Goal: Complete application form

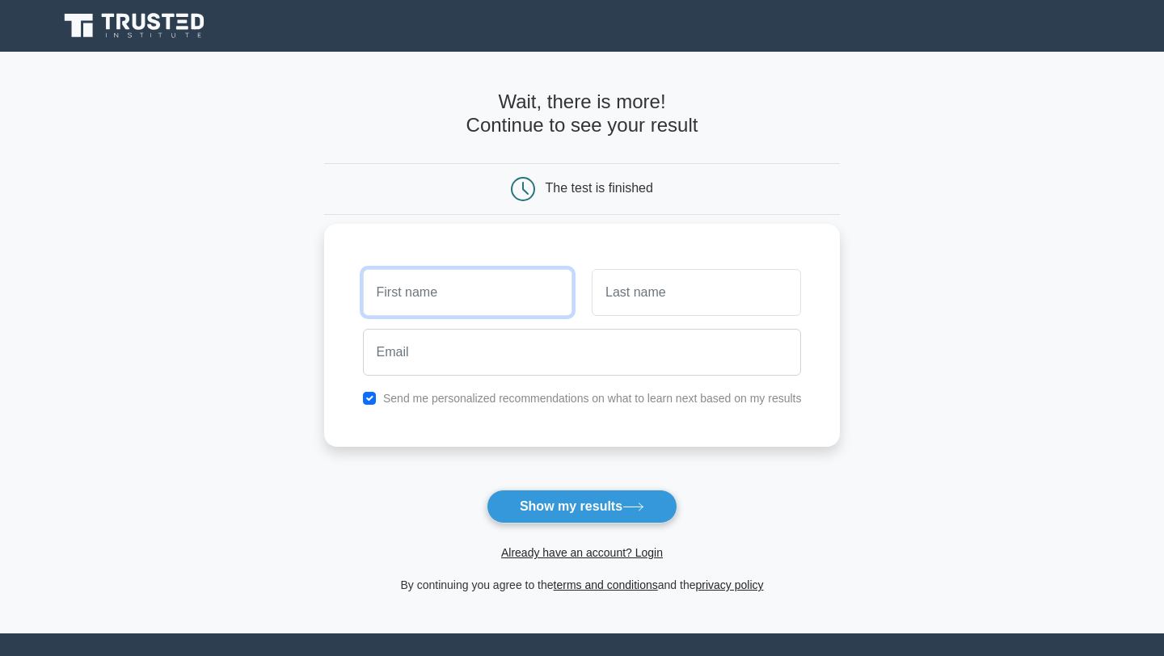
click at [455, 289] on input "text" at bounding box center [467, 292] width 209 height 47
type input "[PERSON_NAME]"
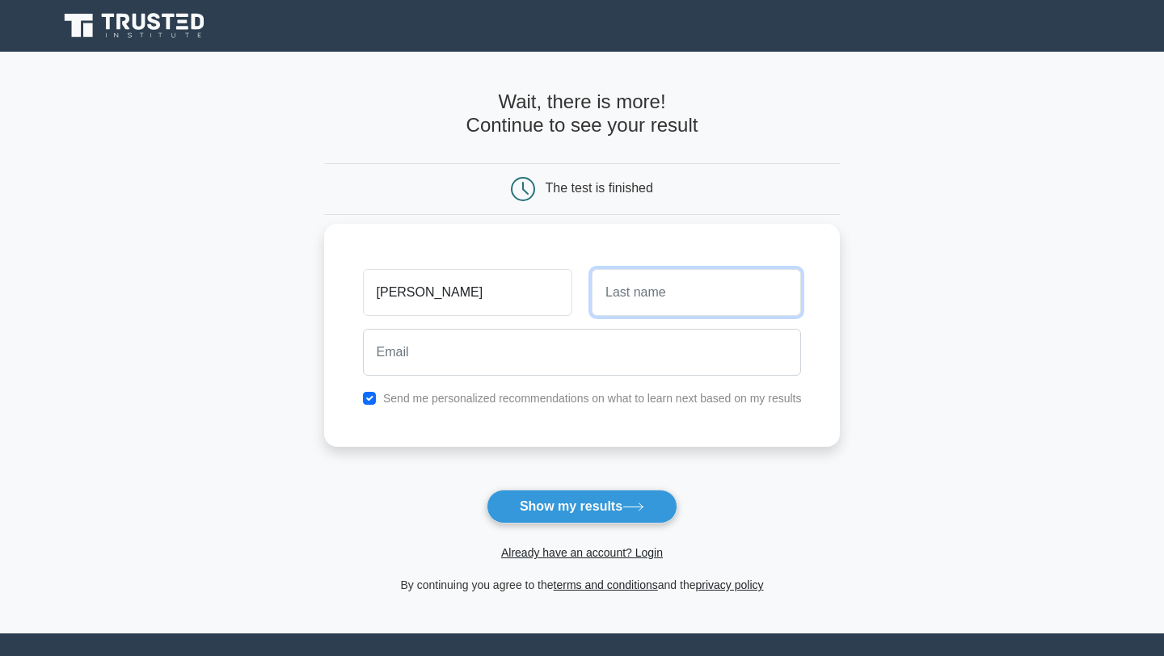
click at [664, 301] on input "text" at bounding box center [695, 292] width 209 height 47
type input "M"
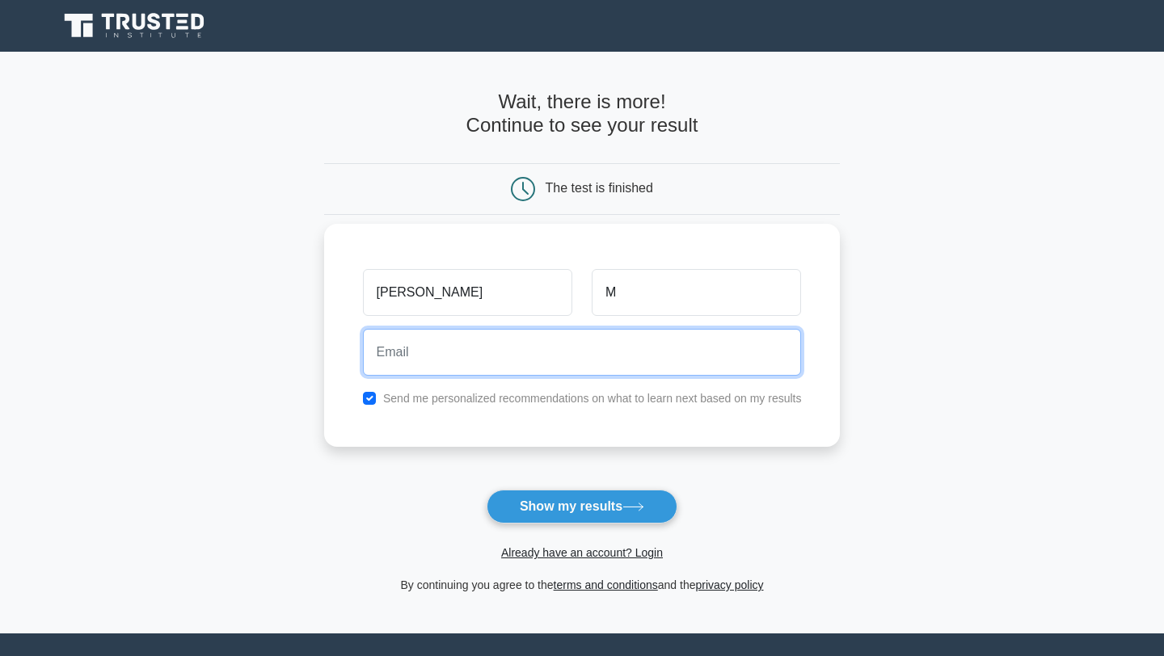
click at [475, 350] on input "email" at bounding box center [582, 352] width 439 height 47
type input "szefuu2115@gmail.com"
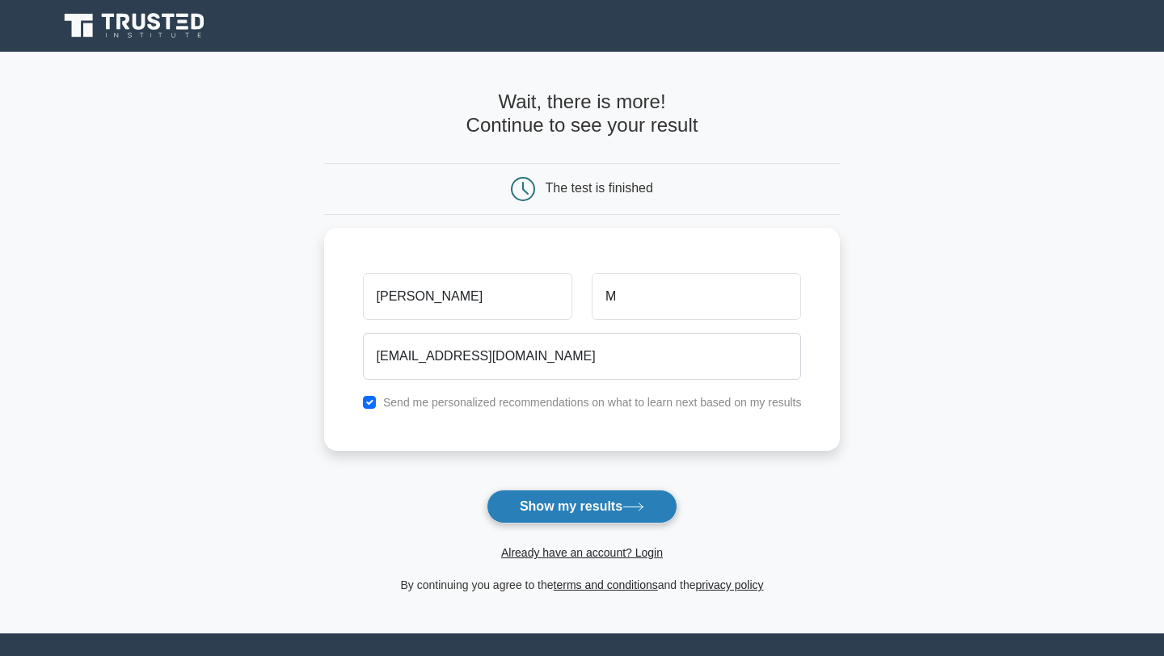
click at [562, 512] on button "Show my results" at bounding box center [581, 507] width 191 height 34
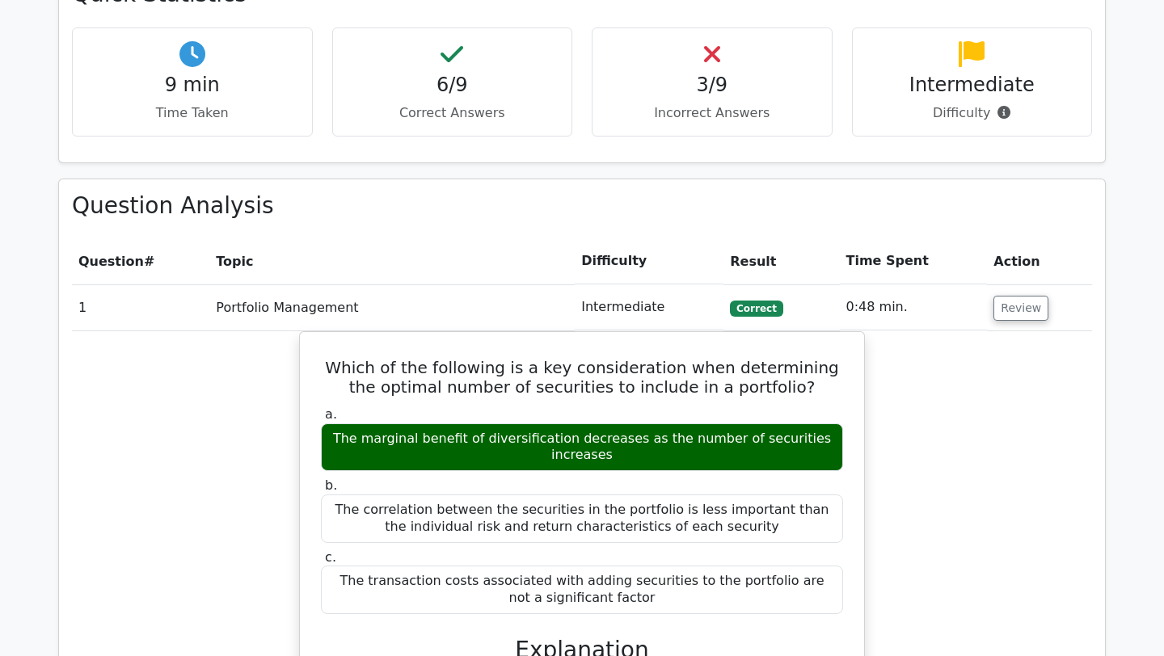
scroll to position [1056, 0]
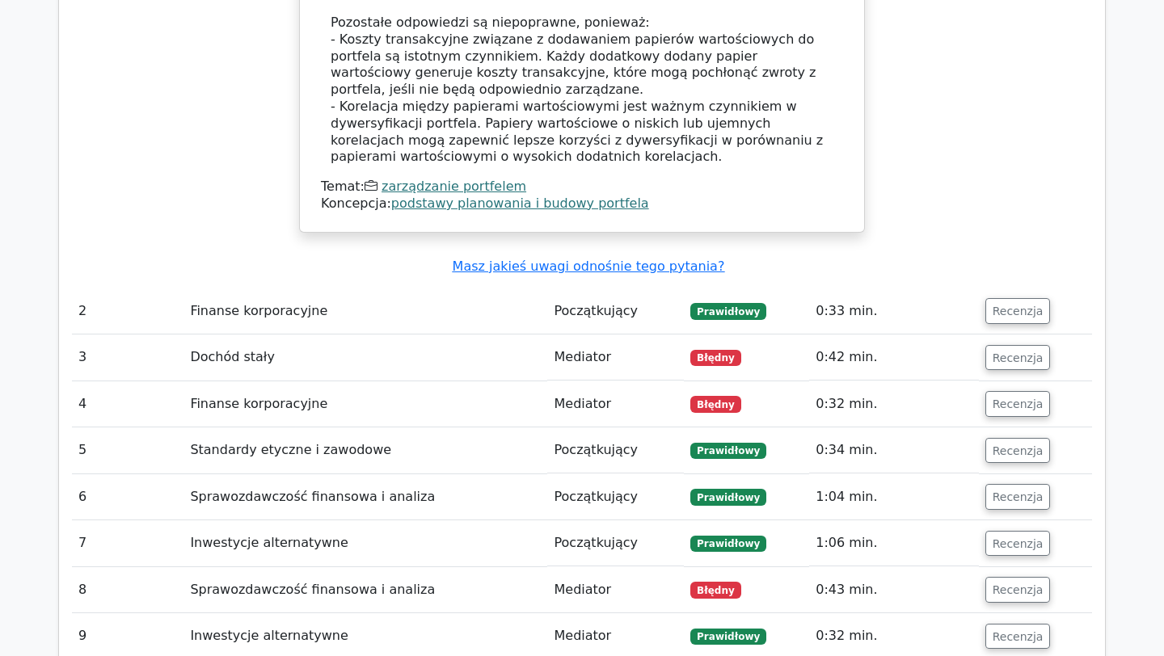
scroll to position [1983, 0]
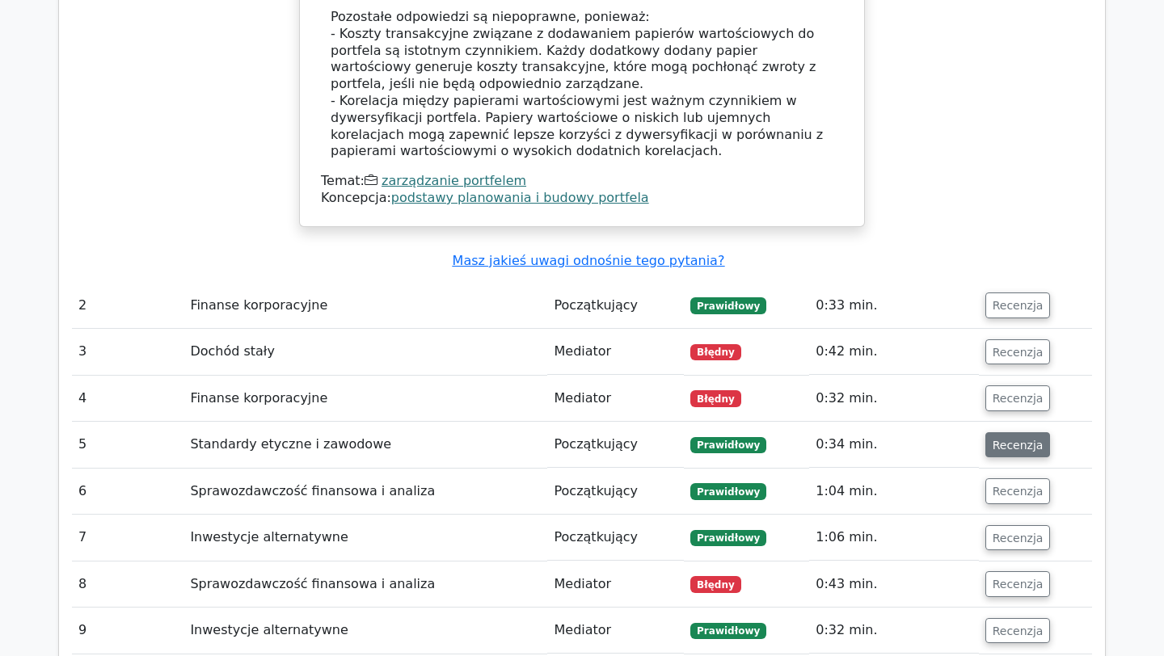
click at [1011, 438] on font "Recenzja" at bounding box center [1017, 444] width 51 height 13
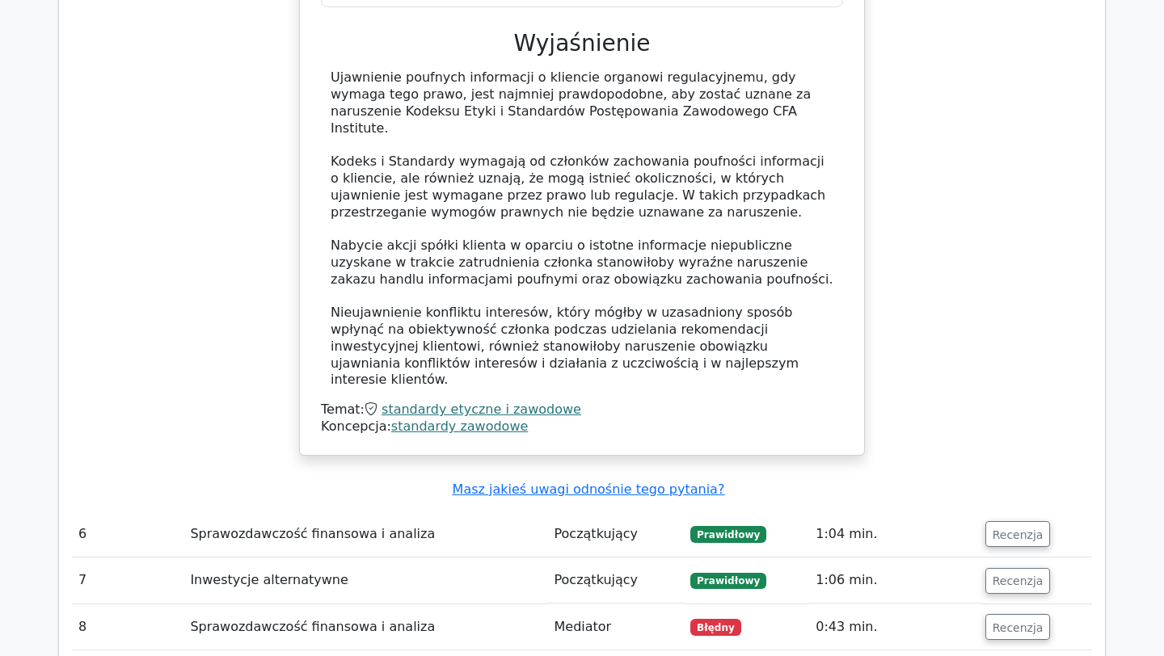
scroll to position [2794, 0]
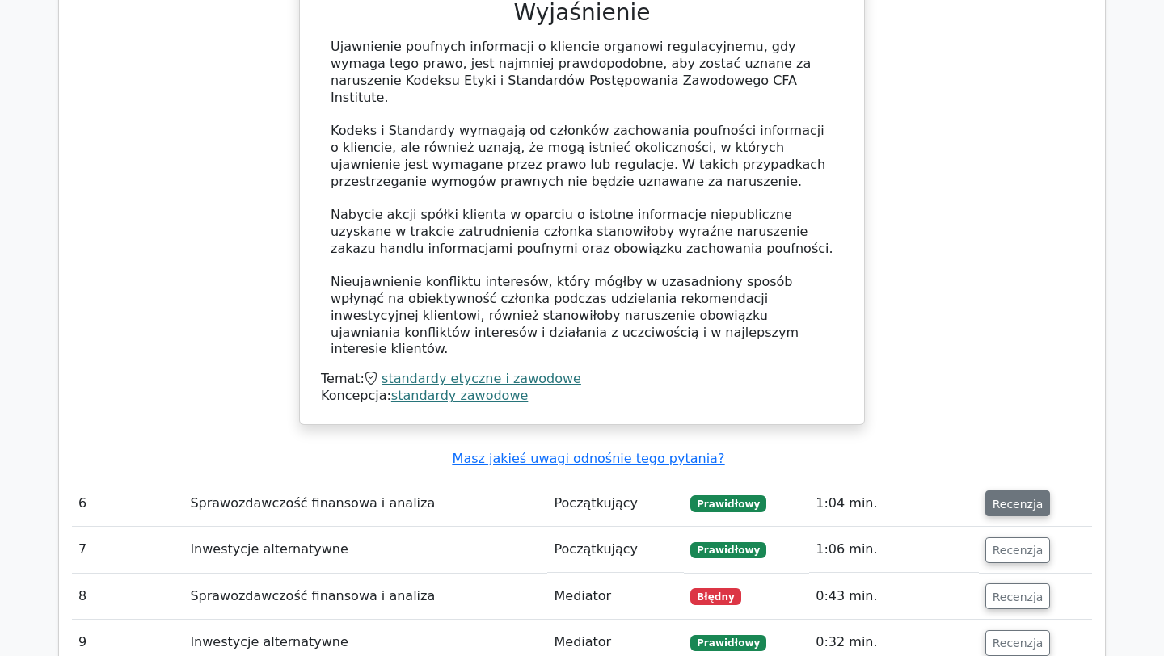
click at [987, 490] on button "Recenzja" at bounding box center [1017, 503] width 65 height 26
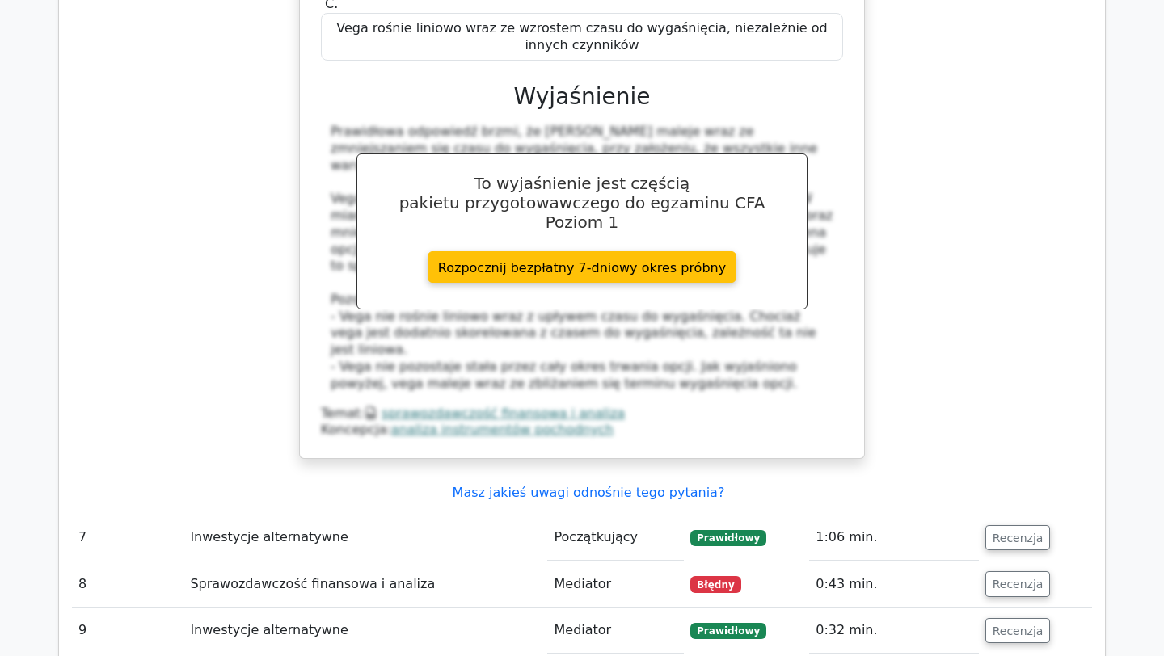
scroll to position [3528, 0]
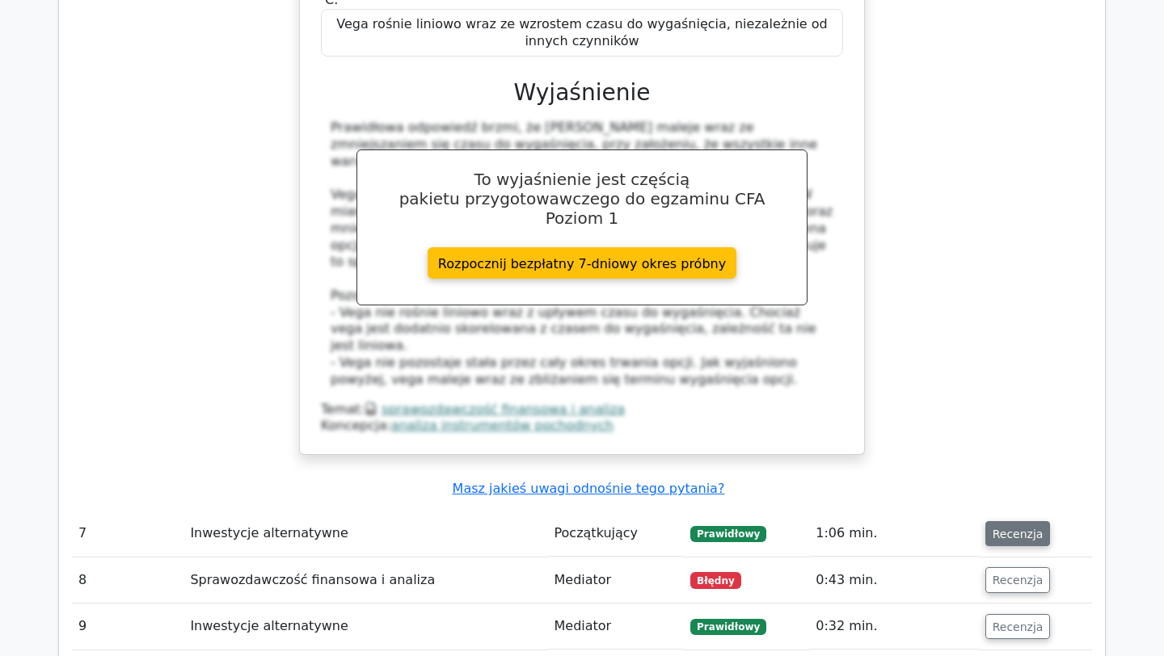
click at [1012, 527] on font "Recenzja" at bounding box center [1017, 533] width 51 height 13
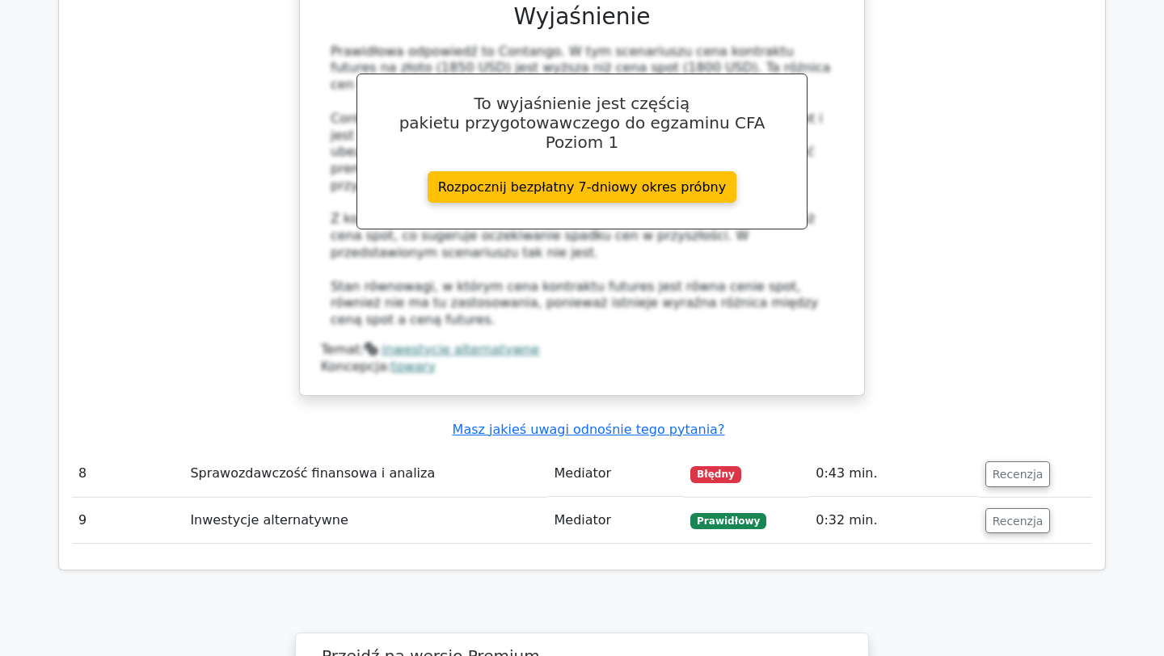
scroll to position [4537, 0]
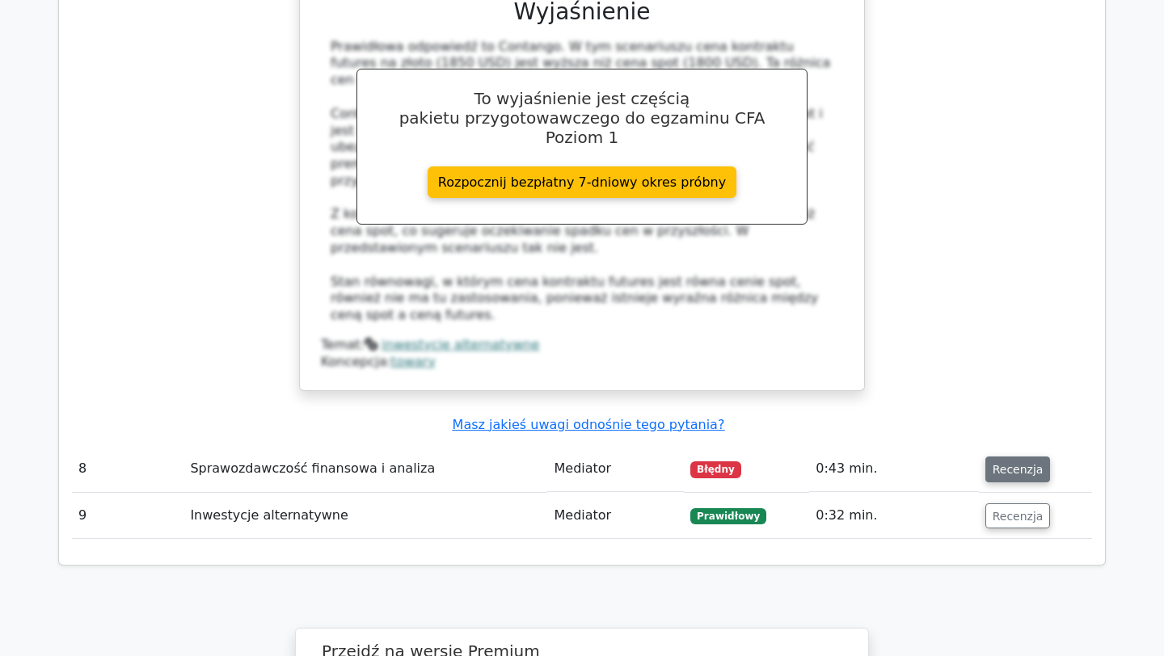
click at [999, 463] on font "Recenzja" at bounding box center [1017, 469] width 51 height 13
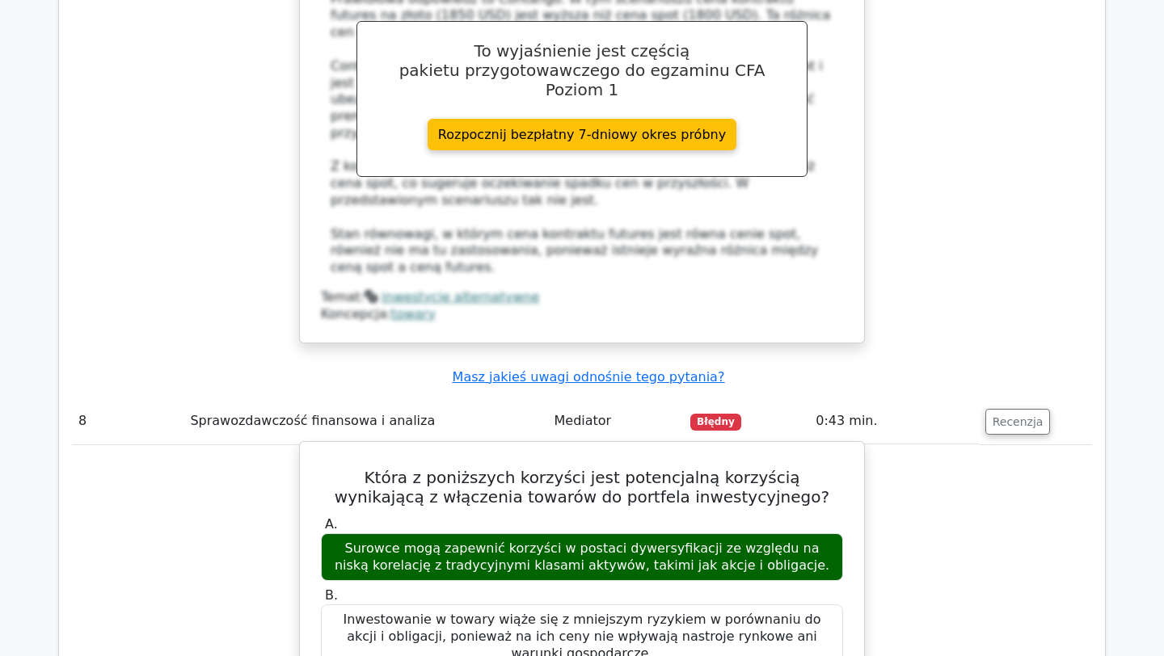
scroll to position [4586, 0]
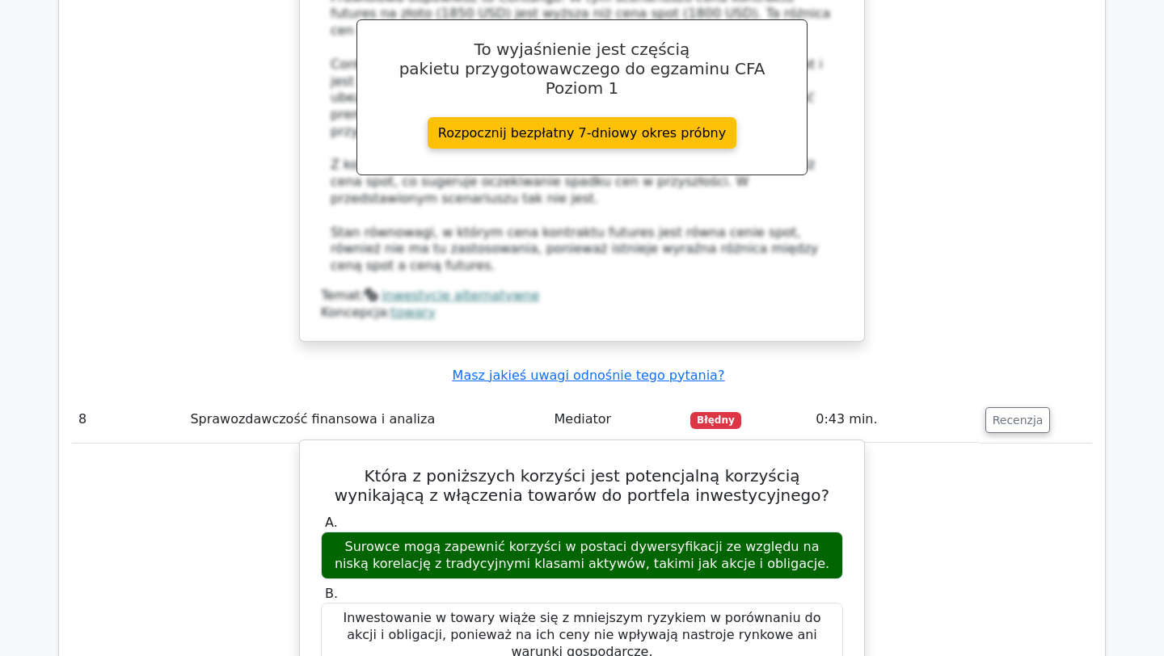
click at [505, 539] on font "Surowce mogą zapewnić korzyści w postaci dywersyfikacji ze względu na niską kor…" at bounding box center [582, 555] width 495 height 32
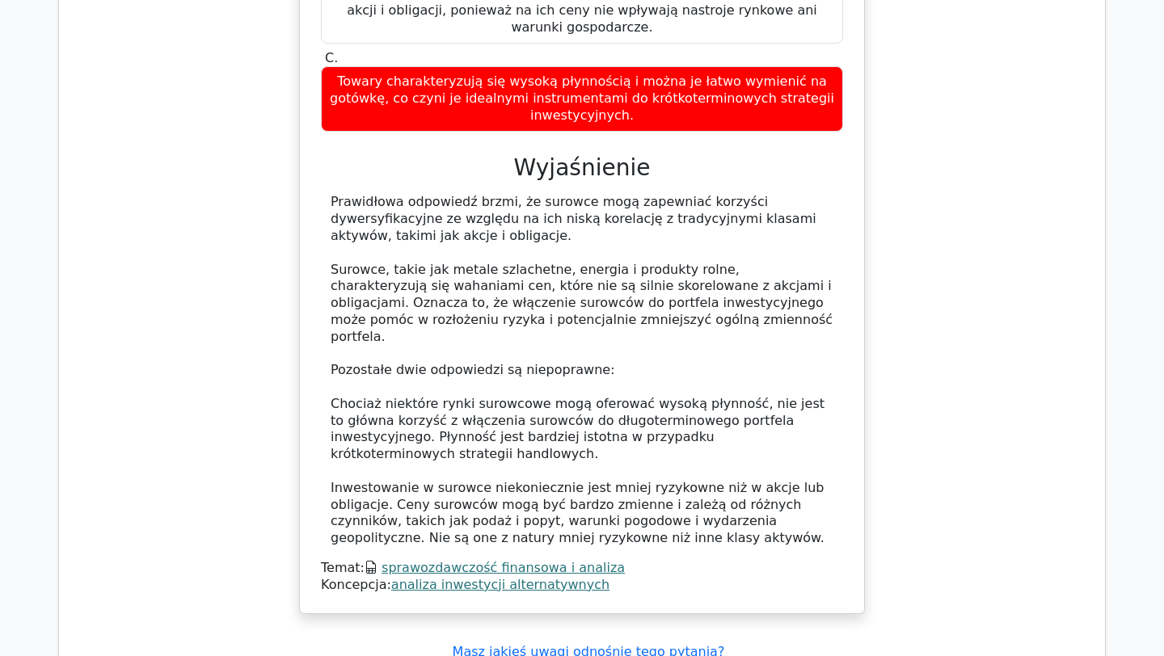
scroll to position [5407, 0]
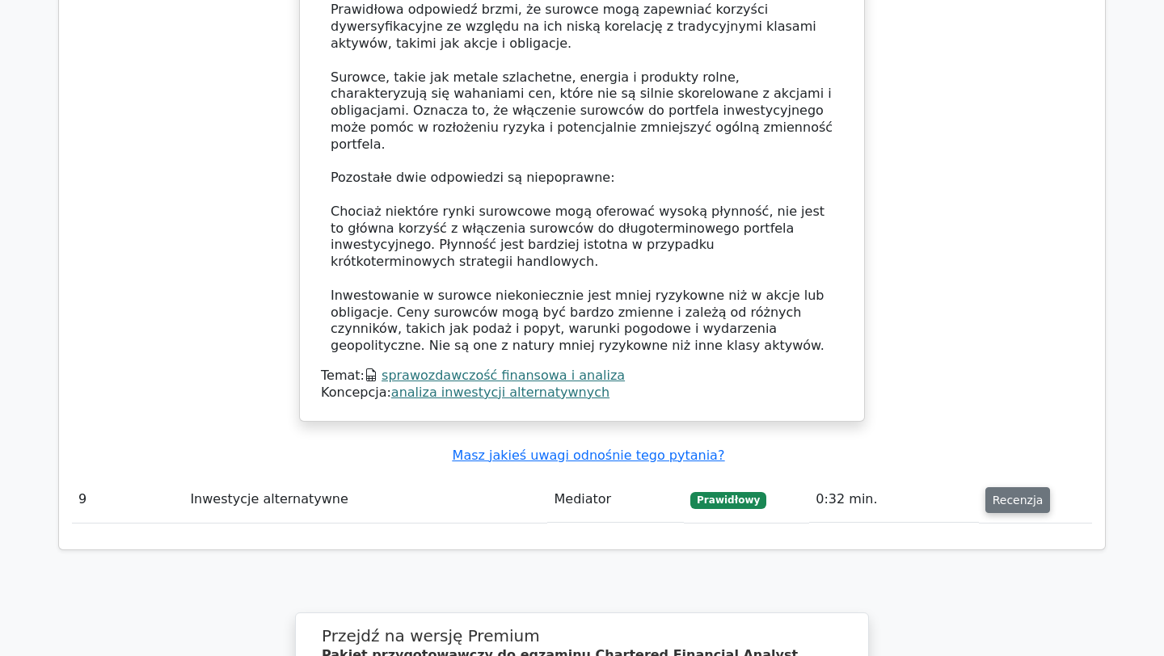
click at [1000, 487] on button "Recenzja" at bounding box center [1017, 500] width 65 height 26
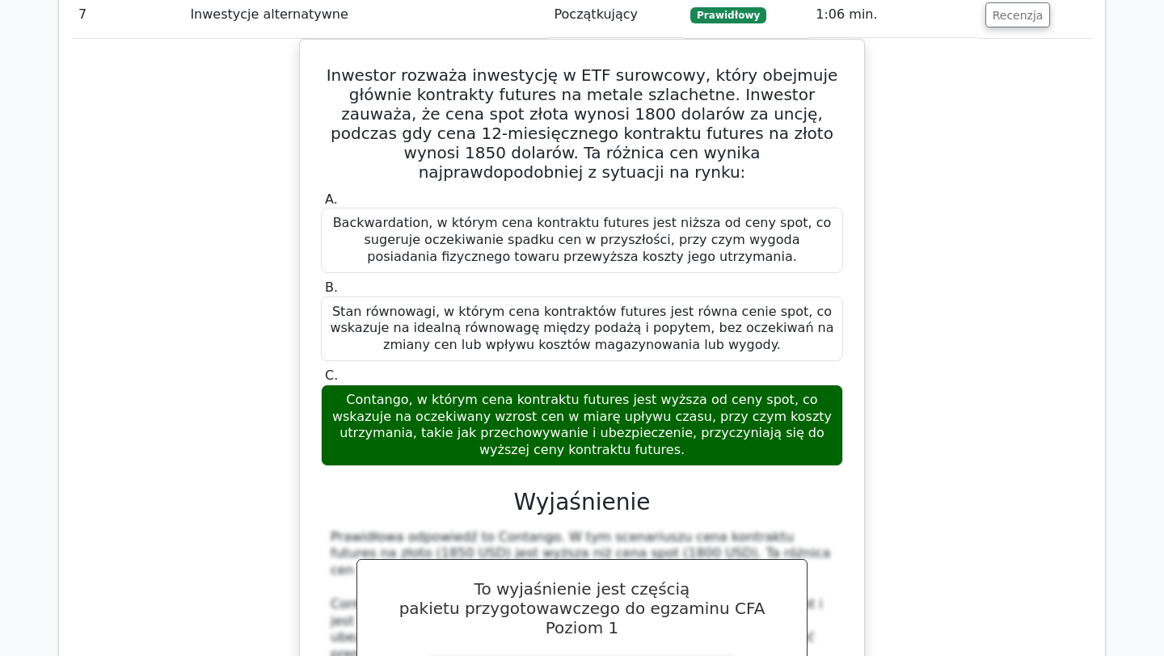
scroll to position [4068, 0]
